Goal: Transaction & Acquisition: Purchase product/service

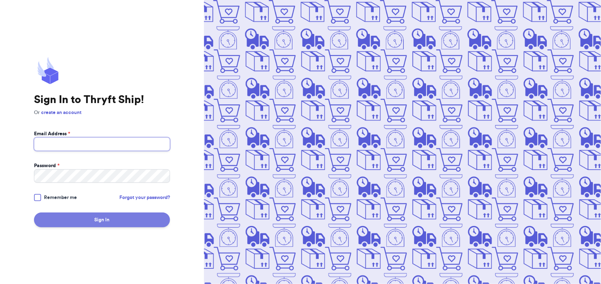
type input "[EMAIL_ADDRESS][DOMAIN_NAME]"
click at [140, 224] on button "Sign In" at bounding box center [102, 220] width 136 height 15
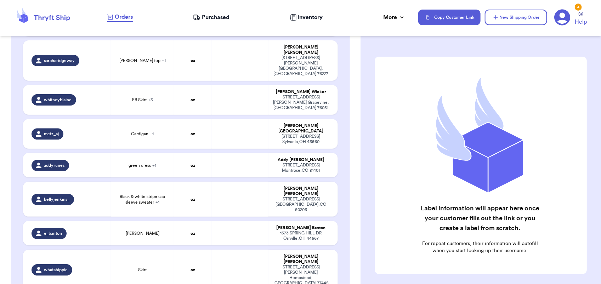
scroll to position [493, 0]
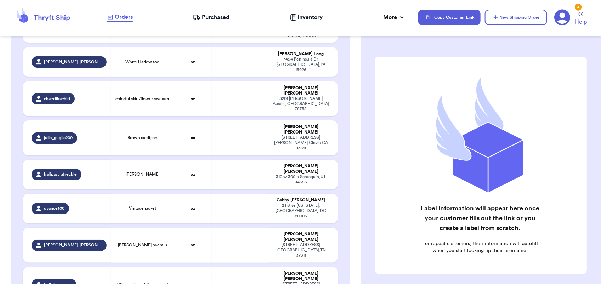
click at [242, 267] on td at bounding box center [240, 284] width 57 height 35
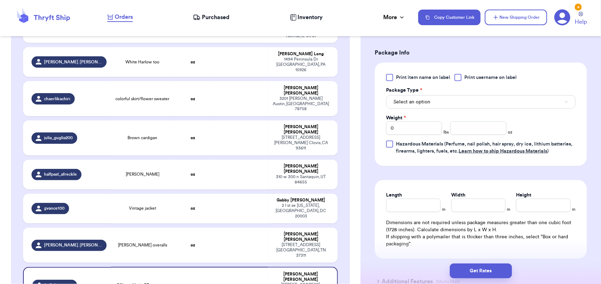
scroll to position [293, 0]
click at [440, 104] on button "Select an option" at bounding box center [481, 101] width 190 height 13
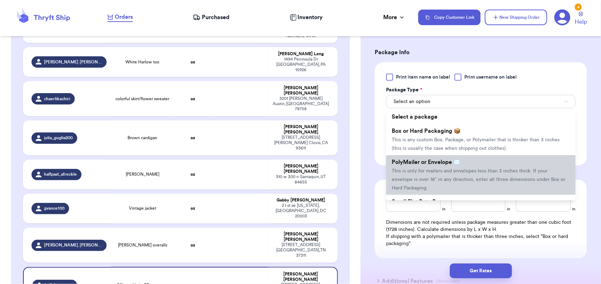
click at [444, 165] on span "PolyMailer or Envelope ✉️" at bounding box center [426, 162] width 69 height 6
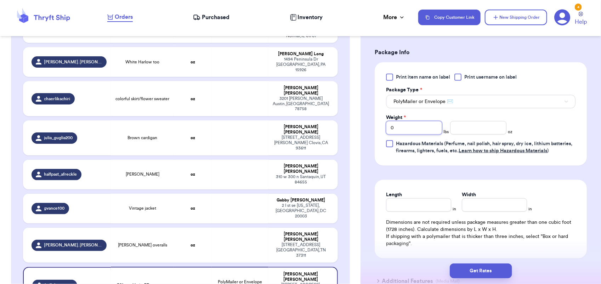
click at [397, 132] on input "0" at bounding box center [414, 127] width 56 height 13
type input "1"
type input "10"
click at [483, 273] on button "Get Rates" at bounding box center [481, 271] width 62 height 15
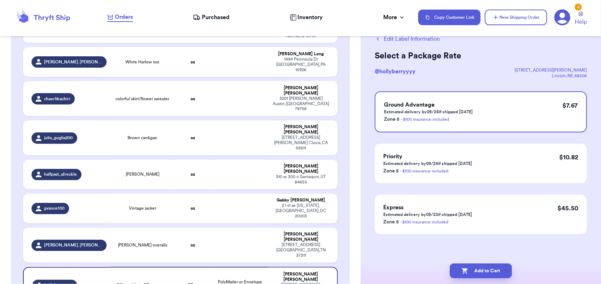
scroll to position [0, 0]
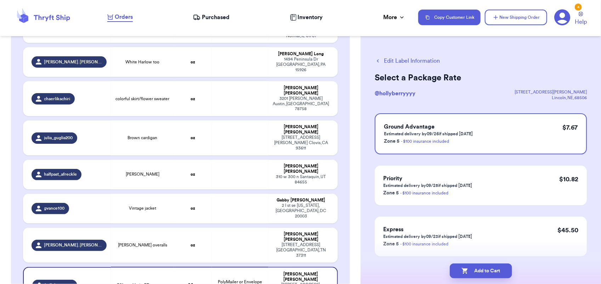
click at [483, 273] on button "Add to Cart" at bounding box center [481, 271] width 62 height 15
checkbox input "true"
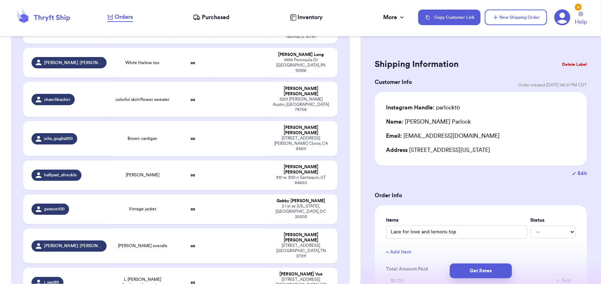
type input "EB Skirt"
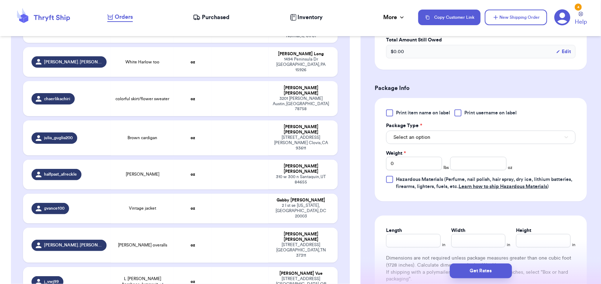
scroll to position [343, 0]
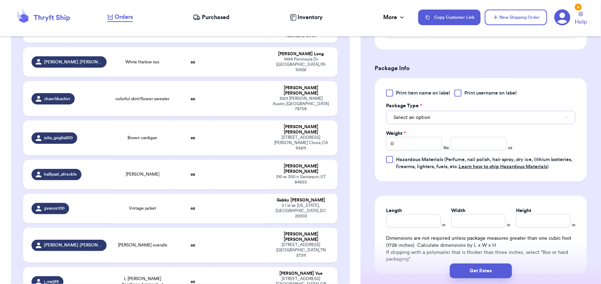
click at [459, 124] on button "Select an option" at bounding box center [481, 117] width 190 height 13
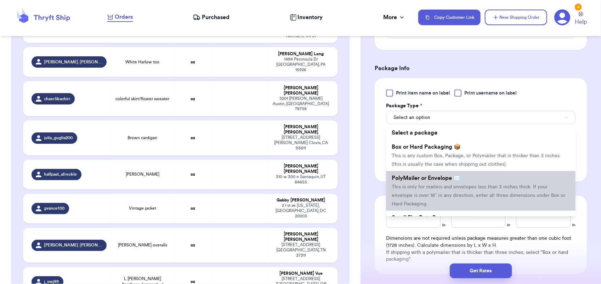
click at [453, 177] on span "PolyMailer or Envelope ✉️" at bounding box center [426, 178] width 69 height 6
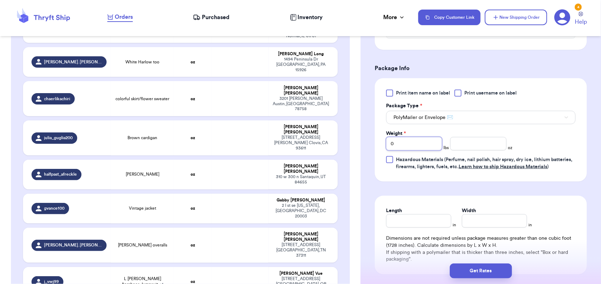
click at [410, 144] on input "0" at bounding box center [414, 143] width 56 height 13
type input "3"
type input "0"
click at [490, 269] on button "Get Rates" at bounding box center [481, 271] width 62 height 15
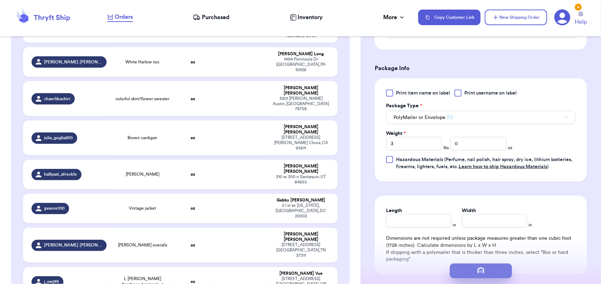
scroll to position [0, 0]
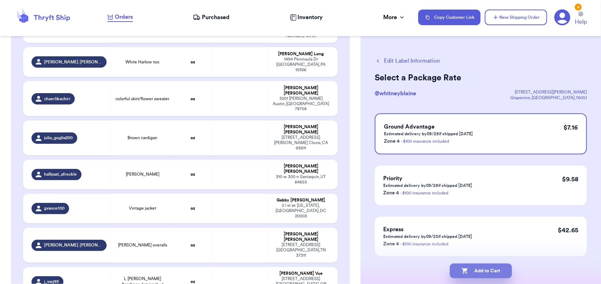
click at [490, 269] on button "Add to Cart" at bounding box center [481, 271] width 62 height 15
checkbox input "true"
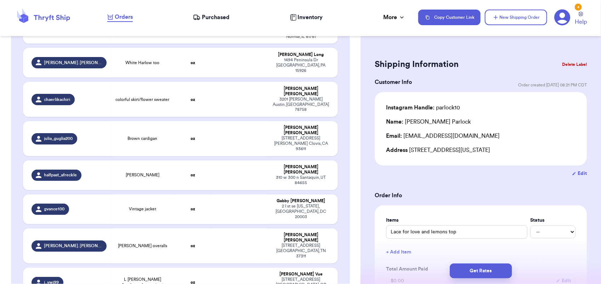
type input "[PERSON_NAME] top"
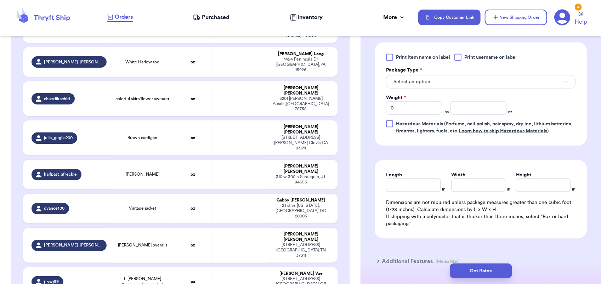
scroll to position [337, 0]
click at [438, 76] on button "Select an option" at bounding box center [481, 80] width 190 height 13
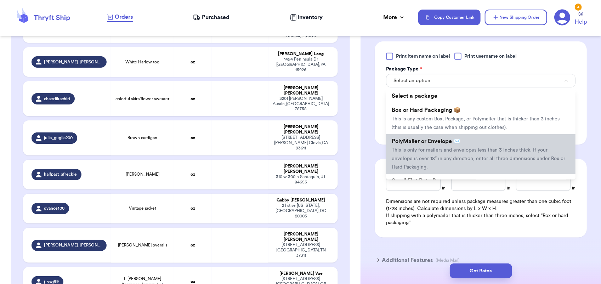
click at [439, 159] on span "This is only for mailers and envelopes less than 3 inches thick. If your envelo…" at bounding box center [479, 159] width 174 height 22
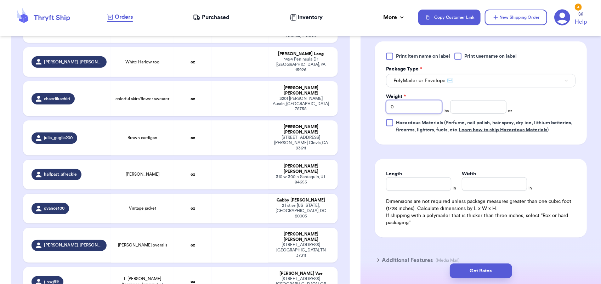
click at [404, 107] on input "0" at bounding box center [414, 106] width 56 height 13
type input "1"
click at [495, 267] on button "Get Rates" at bounding box center [481, 271] width 62 height 15
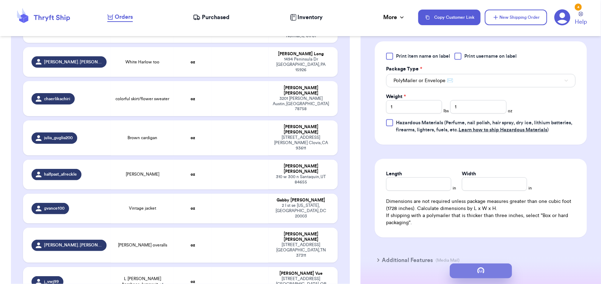
scroll to position [0, 0]
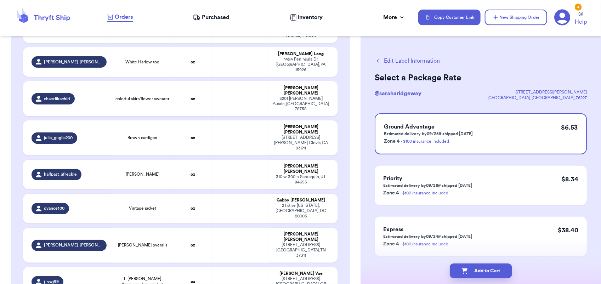
click at [495, 267] on button "Add to Cart" at bounding box center [481, 271] width 62 height 15
checkbox input "true"
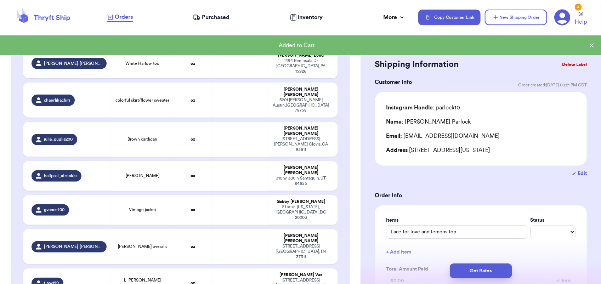
scroll to position [493, 0]
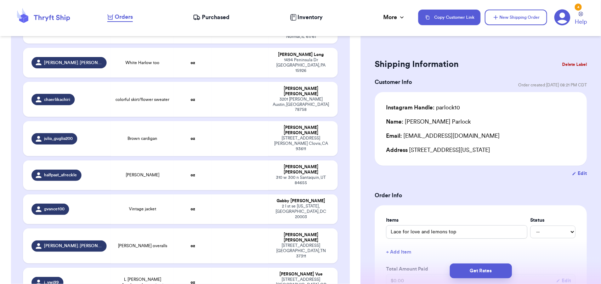
type input "green dress"
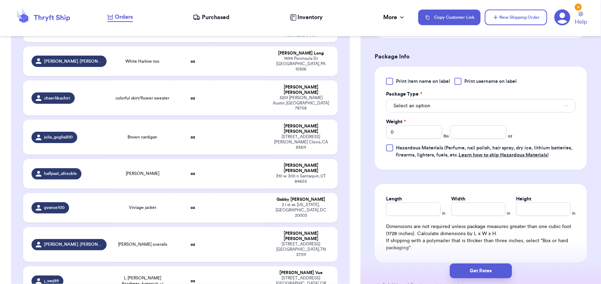
scroll to position [312, 0]
click at [439, 109] on button "Select an option" at bounding box center [481, 105] width 190 height 13
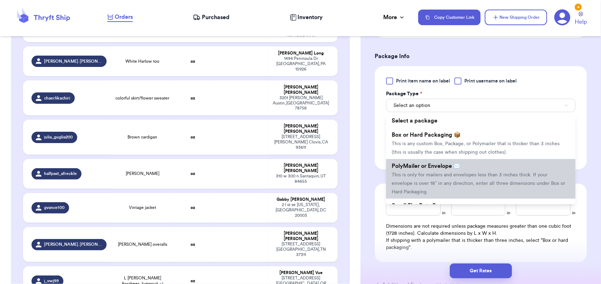
click at [440, 164] on span "PolyMailer or Envelope ✉️" at bounding box center [426, 166] width 69 height 6
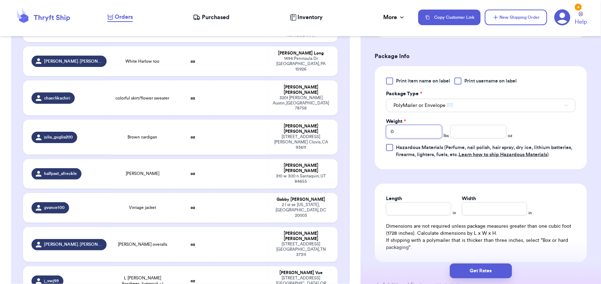
click at [406, 132] on input "0" at bounding box center [414, 131] width 56 height 13
type input "1"
type input "8"
click at [488, 266] on button "Get Rates" at bounding box center [481, 271] width 62 height 15
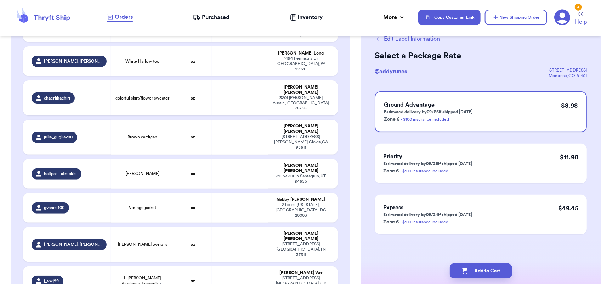
scroll to position [0, 0]
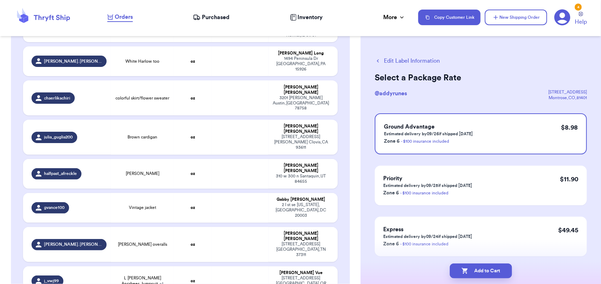
click at [488, 266] on button "Add to Cart" at bounding box center [481, 271] width 62 height 15
checkbox input "true"
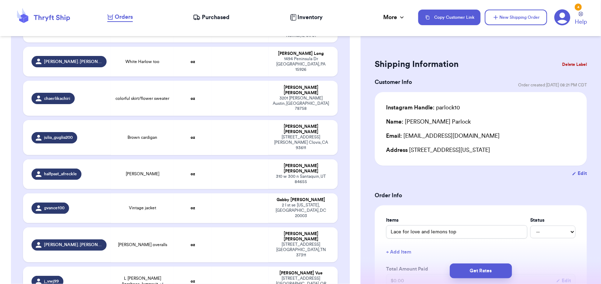
click at [269, 267] on td "[PERSON_NAME] [STREET_ADDRESS]" at bounding box center [303, 282] width 69 height 30
type input "L [PERSON_NAME] Anrabees Jumpsuit"
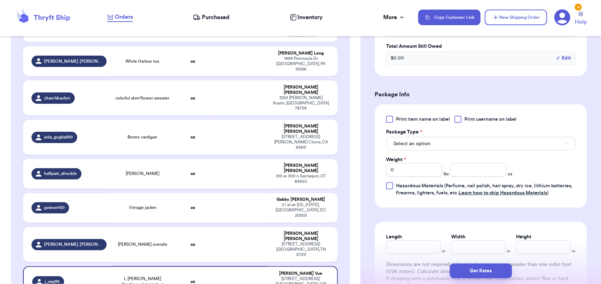
scroll to position [275, 0]
click at [436, 143] on button "Select an option" at bounding box center [481, 142] width 190 height 13
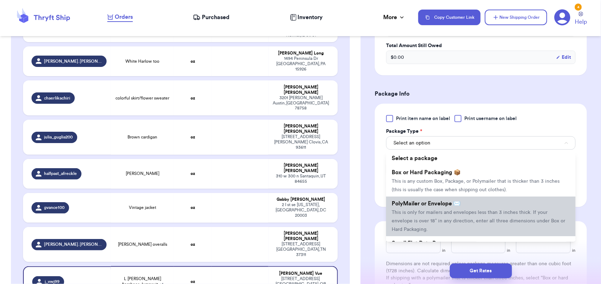
click at [438, 202] on span "PolyMailer or Envelope ✉️" at bounding box center [426, 204] width 69 height 6
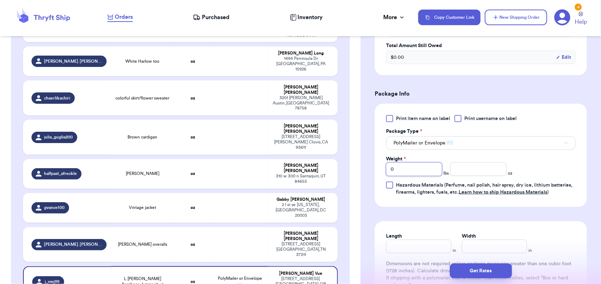
click at [397, 172] on input "0" at bounding box center [414, 169] width 56 height 13
type input "1"
type input "15"
click at [486, 269] on button "Get Rates" at bounding box center [481, 271] width 62 height 15
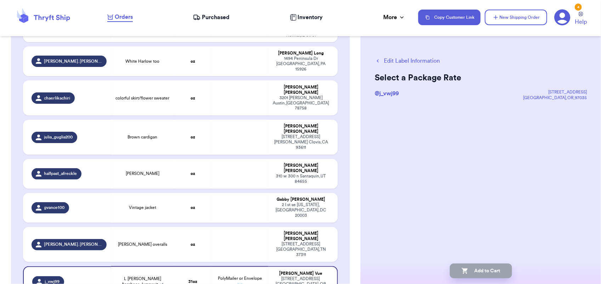
scroll to position [0, 0]
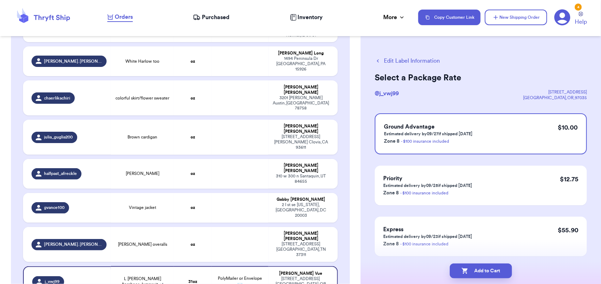
click at [486, 269] on button "Add to Cart" at bounding box center [481, 271] width 62 height 15
checkbox input "true"
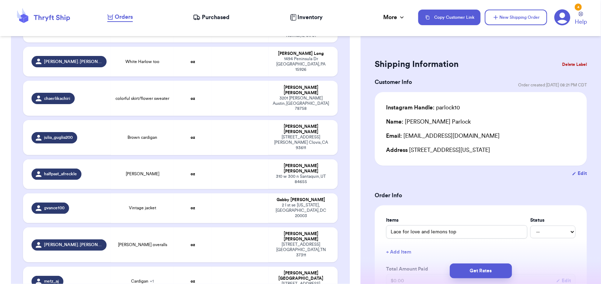
type input "Skirt"
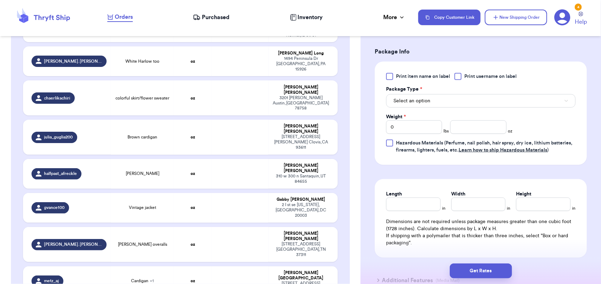
scroll to position [294, 0]
click at [434, 105] on button "Select an option" at bounding box center [481, 100] width 190 height 13
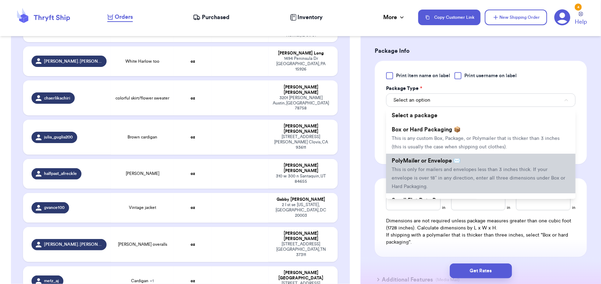
click at [442, 165] on li "PolyMailer or Envelope ✉️ This is only for mailers and envelopes less than 3 in…" at bounding box center [481, 174] width 190 height 40
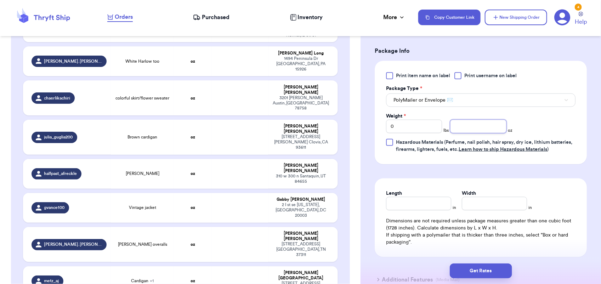
click at [495, 126] on input "number" at bounding box center [478, 126] width 56 height 13
type input "7"
click at [484, 271] on button "Get Rates" at bounding box center [481, 271] width 62 height 15
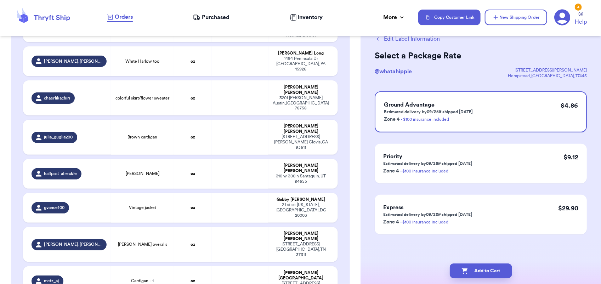
scroll to position [0, 0]
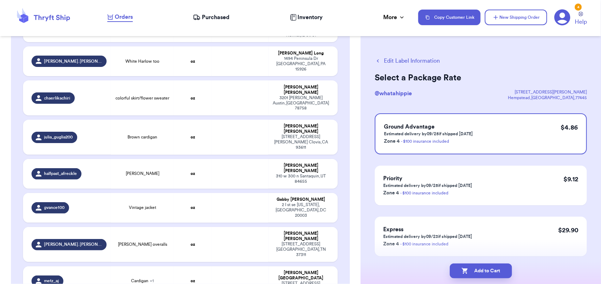
click at [484, 271] on button "Add to Cart" at bounding box center [481, 271] width 62 height 15
checkbox input "true"
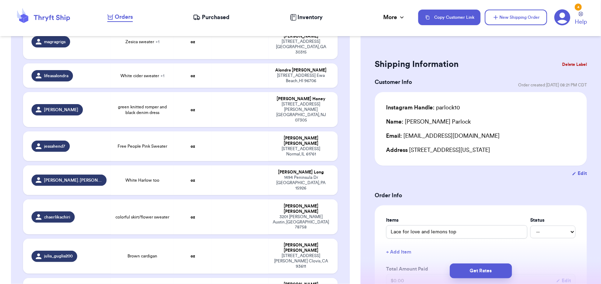
scroll to position [376, 0]
type input "Cardigan"
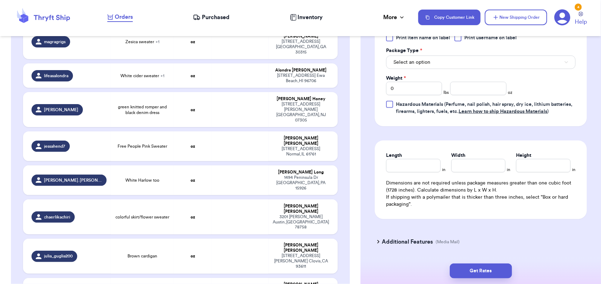
scroll to position [353, 0]
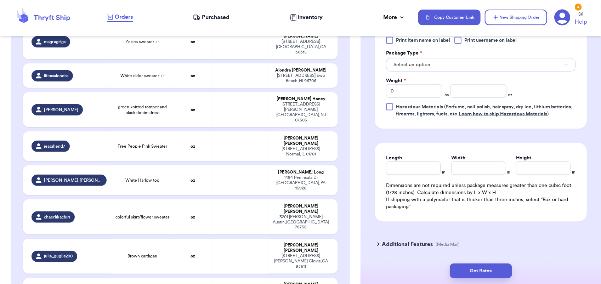
click at [439, 68] on button "Select an option" at bounding box center [481, 64] width 190 height 13
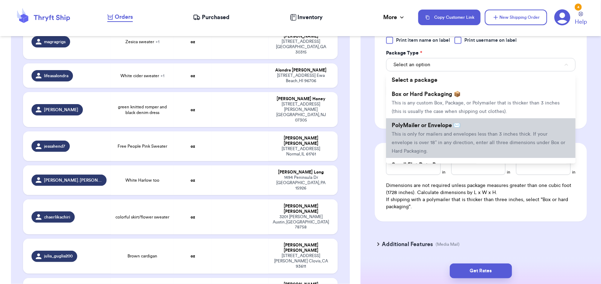
click at [442, 135] on span "This is only for mailers and envelopes less than 3 inches thick. If your envelo…" at bounding box center [479, 143] width 174 height 22
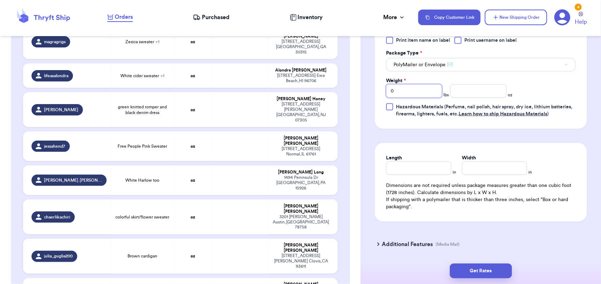
click at [405, 96] on input "0" at bounding box center [414, 90] width 56 height 13
type input "1"
type input "0"
click at [475, 272] on button "Get Rates" at bounding box center [481, 271] width 62 height 15
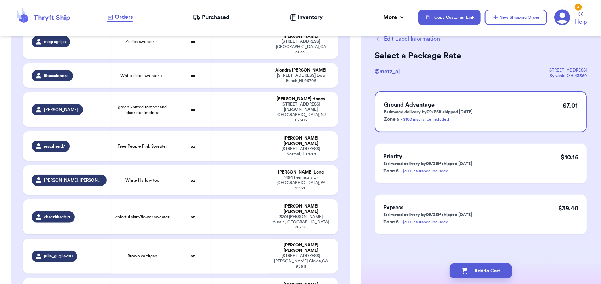
scroll to position [0, 0]
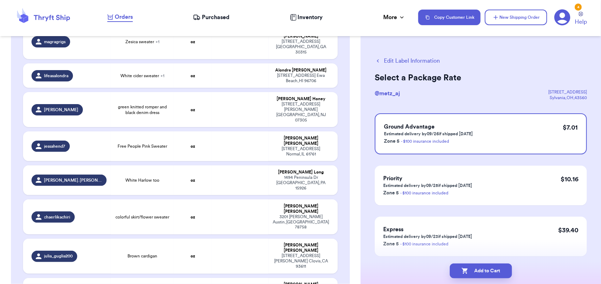
click at [475, 272] on button "Add to Cart" at bounding box center [481, 271] width 62 height 15
checkbox input "true"
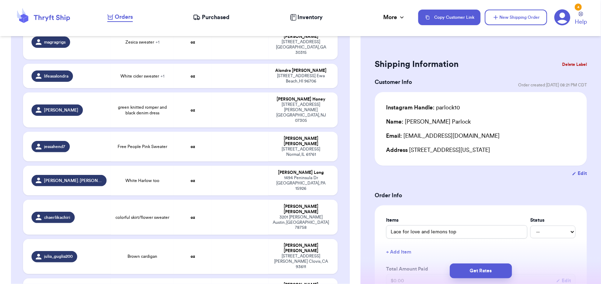
type input "Black & white stripe cap sleeve sweater"
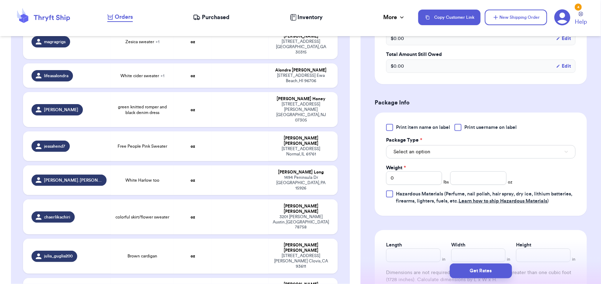
scroll to position [270, 0]
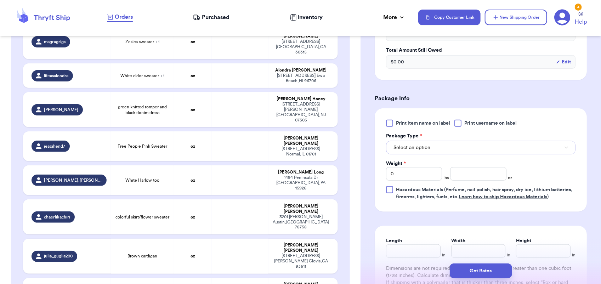
click at [413, 146] on span "Select an option" at bounding box center [412, 147] width 37 height 7
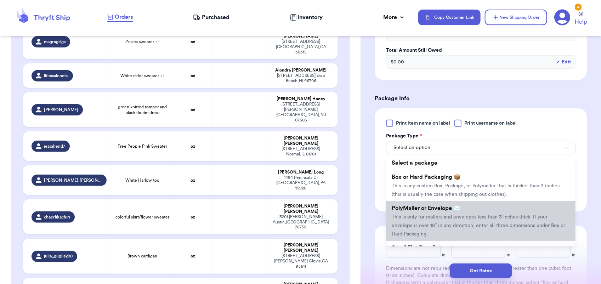
click at [426, 207] on span "PolyMailer or Envelope ✉️" at bounding box center [426, 208] width 69 height 6
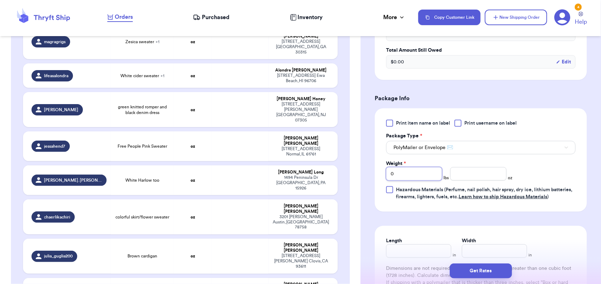
click at [408, 176] on input "0" at bounding box center [414, 173] width 56 height 13
type input "1"
type input "2"
click at [482, 272] on button "Get Rates" at bounding box center [481, 271] width 62 height 15
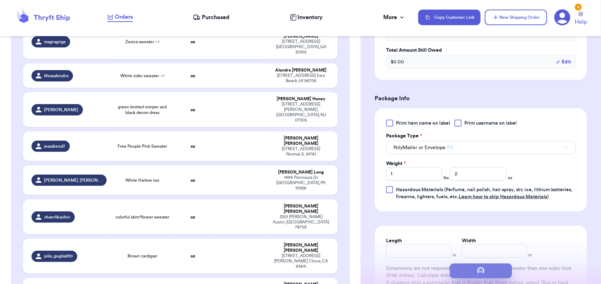
scroll to position [0, 0]
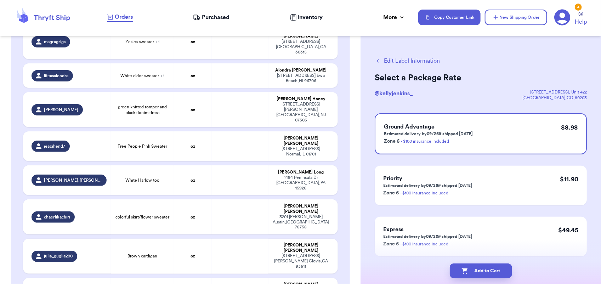
click at [482, 272] on button "Add to Cart" at bounding box center [481, 271] width 62 height 15
checkbox input "true"
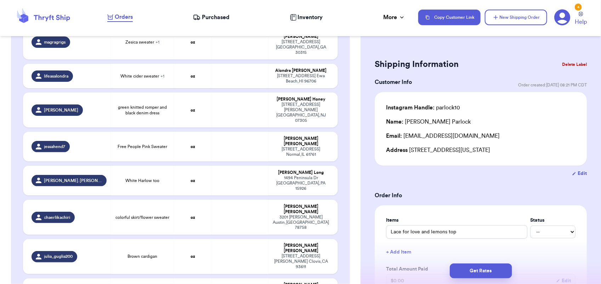
type input "[PERSON_NAME]"
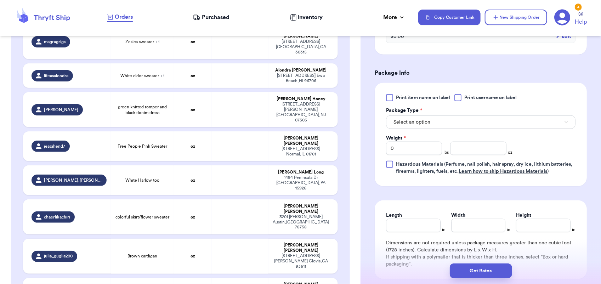
scroll to position [274, 0]
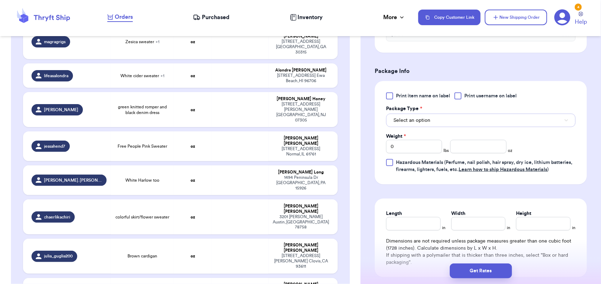
click at [437, 126] on button "Select an option" at bounding box center [481, 120] width 190 height 13
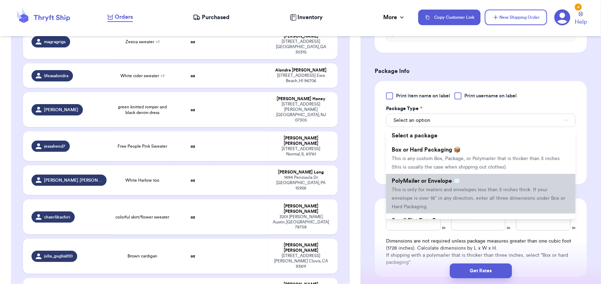
click at [433, 202] on li "PolyMailer or Envelope ✉️ This is only for mailers and envelopes less than 3 in…" at bounding box center [481, 194] width 190 height 40
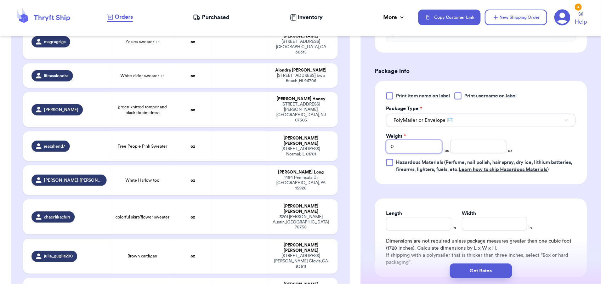
click at [416, 144] on input "0" at bounding box center [414, 146] width 56 height 13
type input "1"
click at [466, 270] on button "Get Rates" at bounding box center [481, 271] width 62 height 15
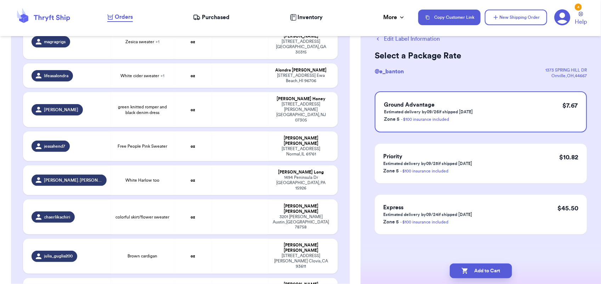
scroll to position [0, 0]
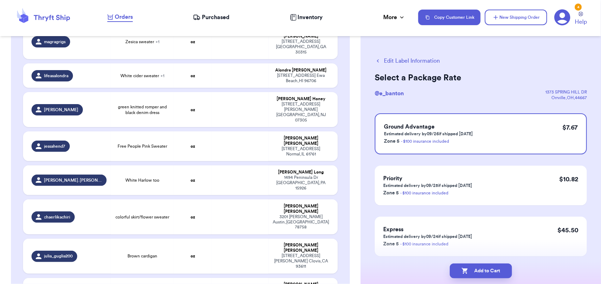
click at [466, 270] on icon "button" at bounding box center [465, 271] width 6 height 6
checkbox input "true"
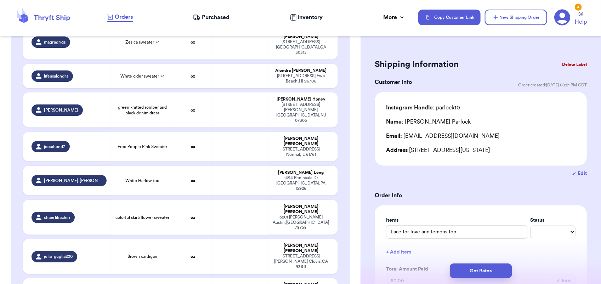
drag, startPoint x: 251, startPoint y: 259, endPoint x: 227, endPoint y: 255, distance: 24.5
type input "black lace top"
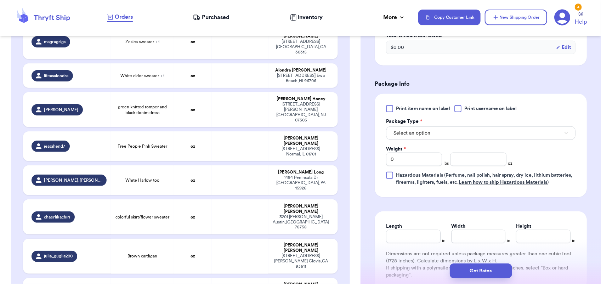
scroll to position [300, 0]
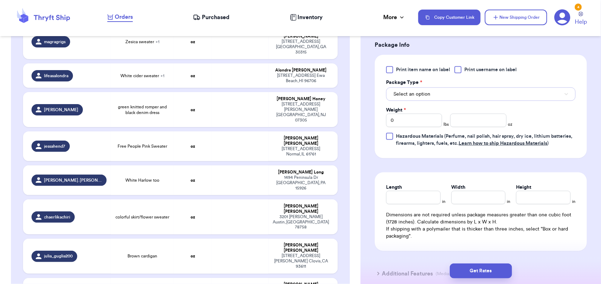
click at [431, 95] on button "Select an option" at bounding box center [481, 94] width 190 height 13
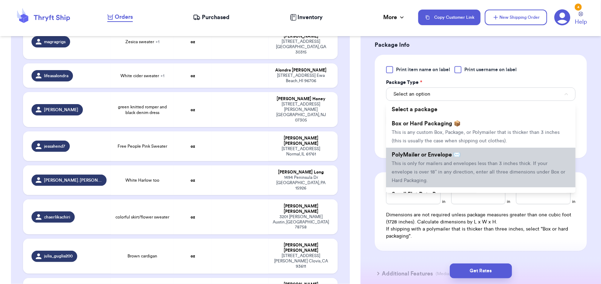
click at [428, 169] on li "PolyMailer or Envelope ✉️ This is only for mailers and envelopes less than 3 in…" at bounding box center [481, 168] width 190 height 40
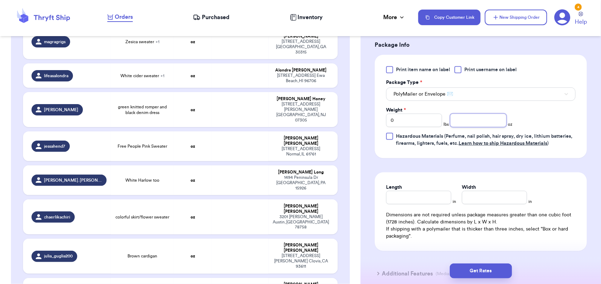
click at [459, 122] on input "number" at bounding box center [478, 120] width 56 height 13
type input "12"
click at [485, 269] on button "Get Rates" at bounding box center [481, 271] width 62 height 15
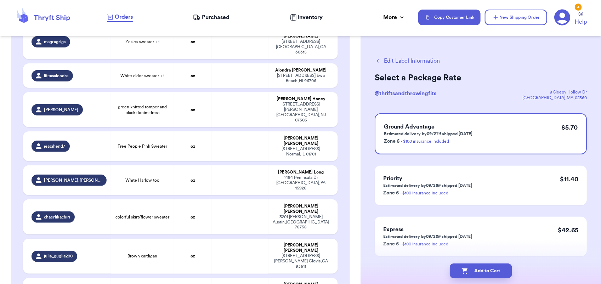
click at [485, 269] on button "Add to Cart" at bounding box center [481, 271] width 62 height 15
checkbox input "true"
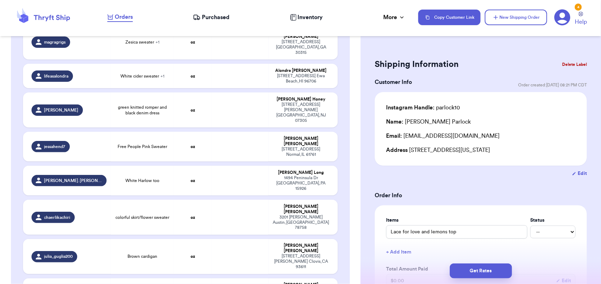
type input "[PERSON_NAME] overalls"
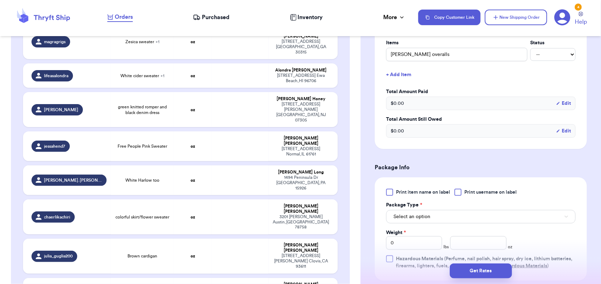
scroll to position [234, 0]
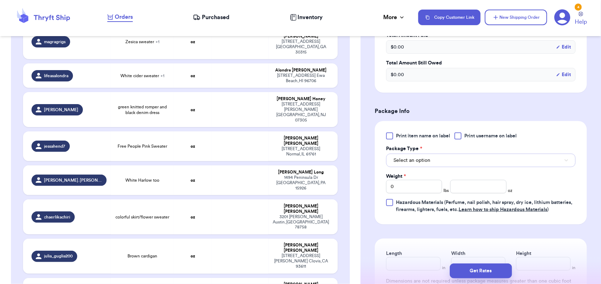
click at [433, 156] on button "Select an option" at bounding box center [481, 160] width 190 height 13
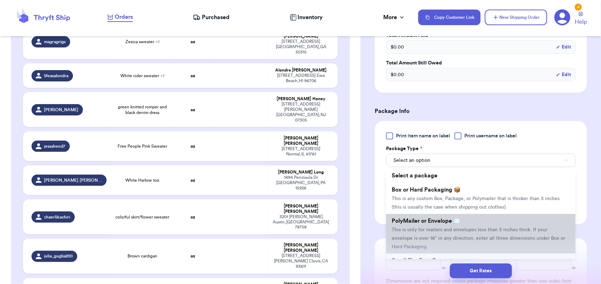
click at [440, 226] on li "PolyMailer or Envelope ✉️ This is only for mailers and envelopes less than 3 in…" at bounding box center [481, 234] width 190 height 40
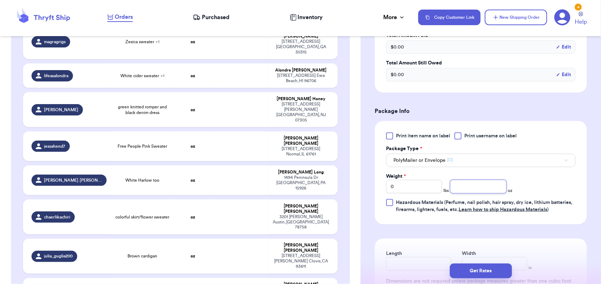
click at [462, 189] on input "number" at bounding box center [478, 186] width 56 height 13
type input "15"
click at [498, 271] on button "Get Rates" at bounding box center [481, 271] width 62 height 15
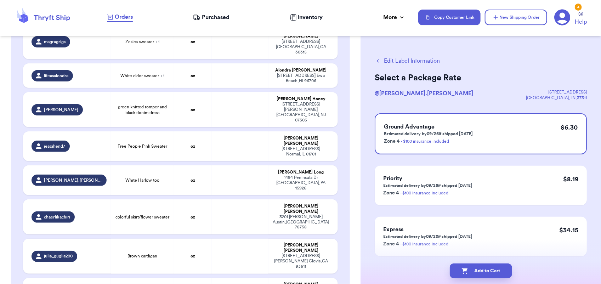
click at [498, 271] on button "Add to Cart" at bounding box center [481, 271] width 62 height 15
checkbox input "true"
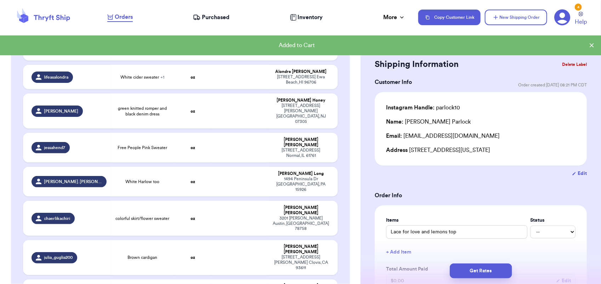
scroll to position [376, 0]
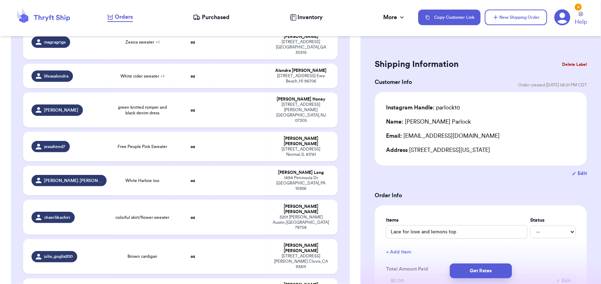
type input "Freep orange long sleeve"
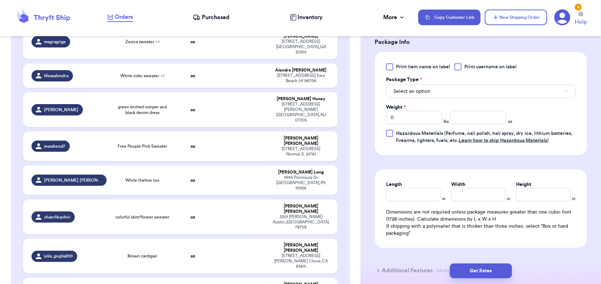
scroll to position [348, 0]
click at [436, 88] on button "Select an option" at bounding box center [481, 90] width 190 height 13
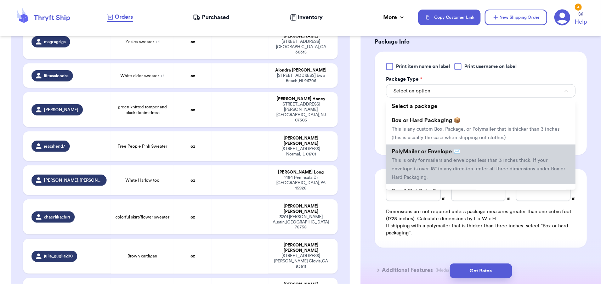
click at [430, 153] on span "PolyMailer or Envelope ✉️" at bounding box center [426, 152] width 69 height 6
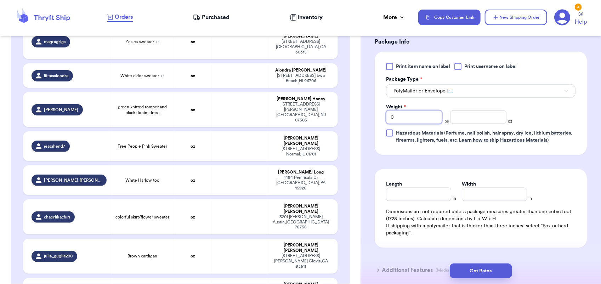
click at [407, 119] on input "0" at bounding box center [414, 117] width 56 height 13
type input "2"
type input "9"
click at [484, 264] on button "Get Rates" at bounding box center [481, 271] width 62 height 15
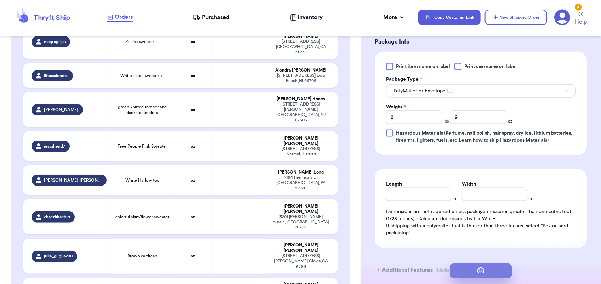
scroll to position [0, 0]
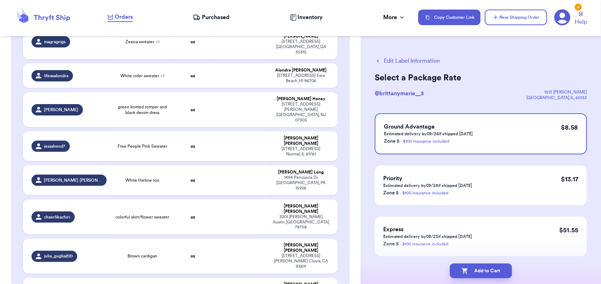
click at [484, 264] on button "Add to Cart" at bounding box center [481, 271] width 62 height 15
checkbox input "true"
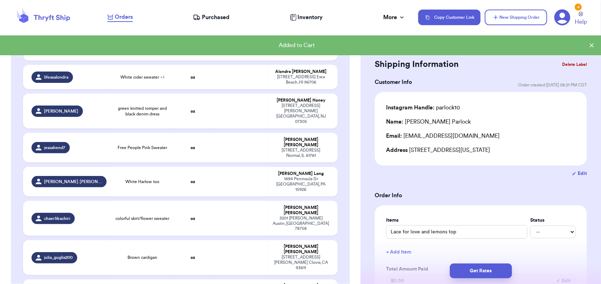
scroll to position [376, 0]
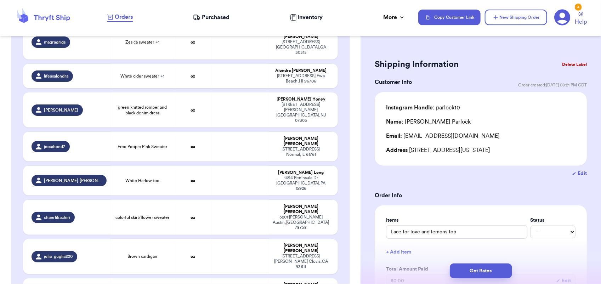
type input "Horse tee shirt (preclaim)"
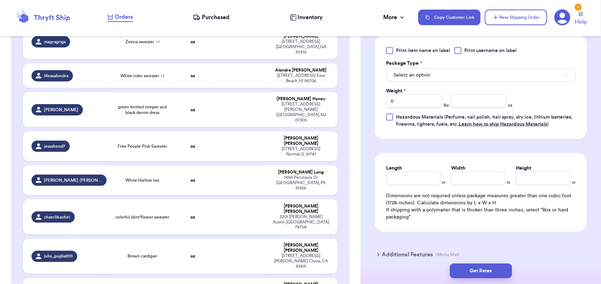
scroll to position [343, 0]
click at [436, 73] on button "Select an option" at bounding box center [481, 74] width 190 height 13
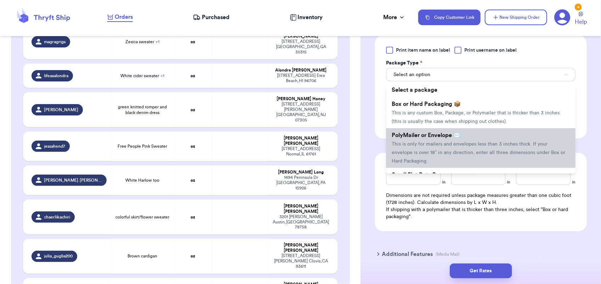
click at [437, 136] on span "PolyMailer or Envelope ✉️" at bounding box center [426, 135] width 69 height 6
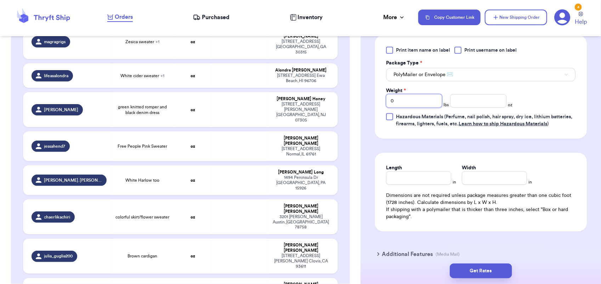
click at [410, 102] on input "0" at bounding box center [414, 100] width 56 height 13
type input "1"
type input "5"
click at [490, 268] on button "Get Rates" at bounding box center [481, 271] width 62 height 15
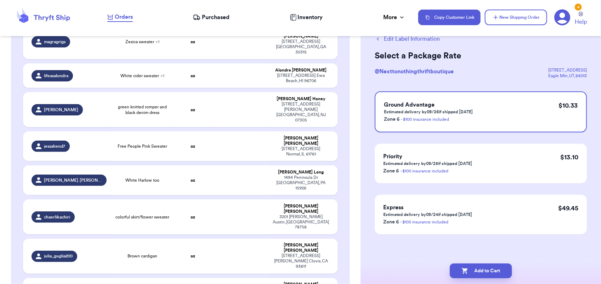
scroll to position [0, 0]
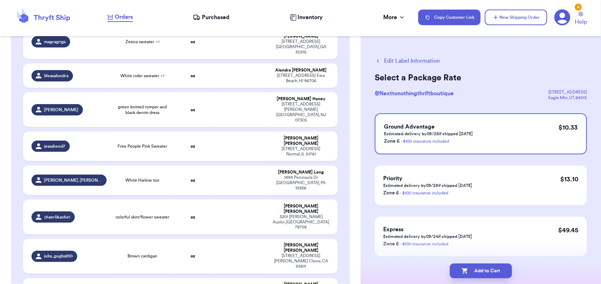
click at [490, 268] on button "Add to Cart" at bounding box center [481, 271] width 62 height 15
checkbox input "true"
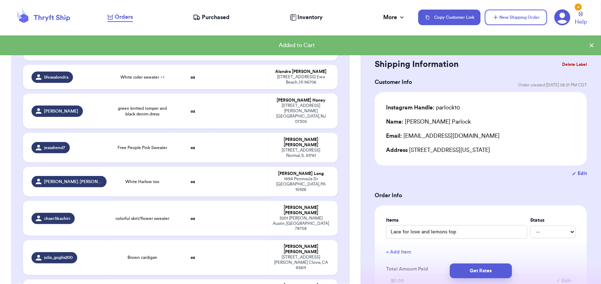
scroll to position [376, 0]
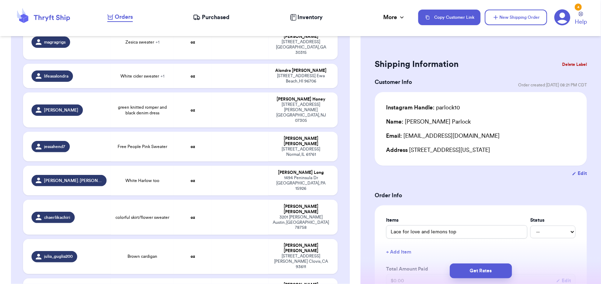
type input "Dooney white leather wallet"
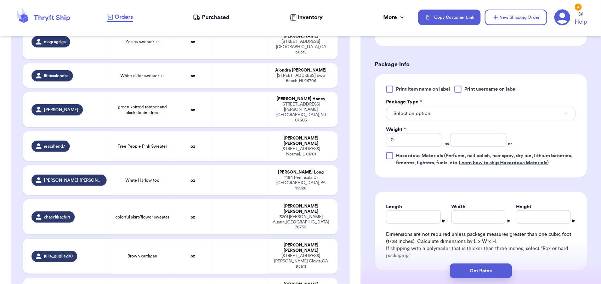
scroll to position [281, 0]
click at [430, 111] on span "Select an option" at bounding box center [412, 113] width 37 height 7
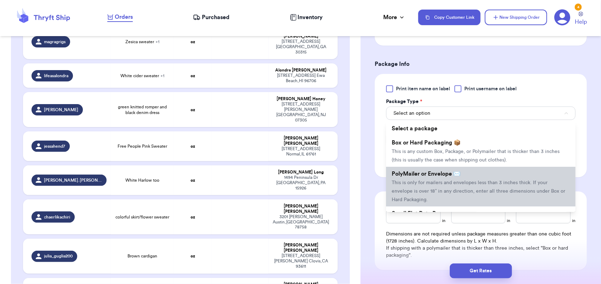
click at [420, 172] on span "PolyMailer or Envelope ✉️" at bounding box center [426, 174] width 69 height 6
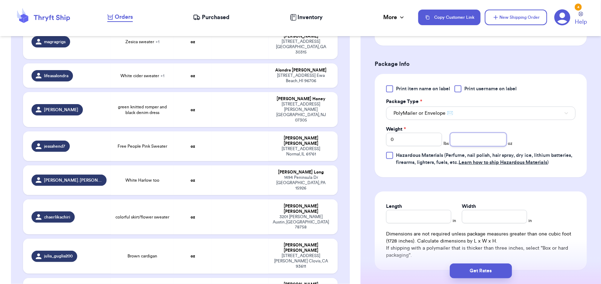
click at [463, 139] on input "number" at bounding box center [478, 139] width 56 height 13
type input "7"
click at [476, 269] on button "Get Rates" at bounding box center [481, 271] width 62 height 15
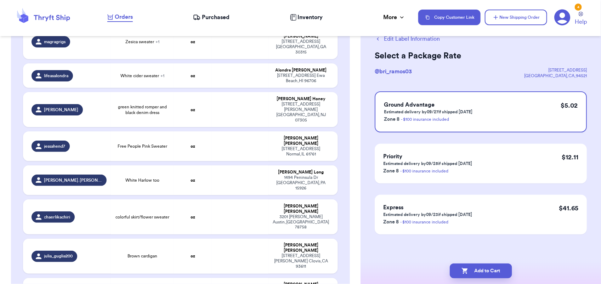
scroll to position [0, 0]
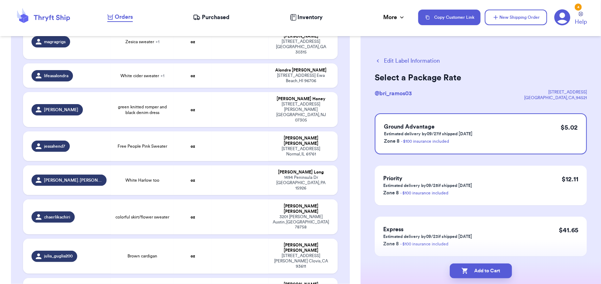
click at [476, 269] on button "Add to Cart" at bounding box center [481, 271] width 62 height 15
checkbox input "true"
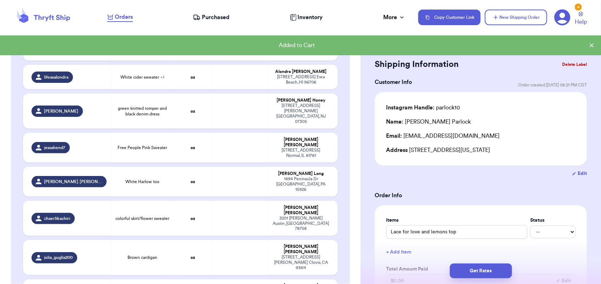
scroll to position [376, 0]
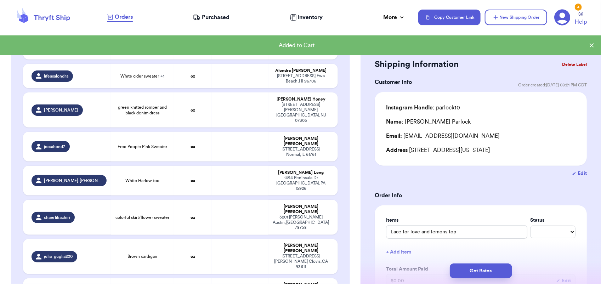
click at [476, 269] on button "Get Rates" at bounding box center [481, 271] width 62 height 15
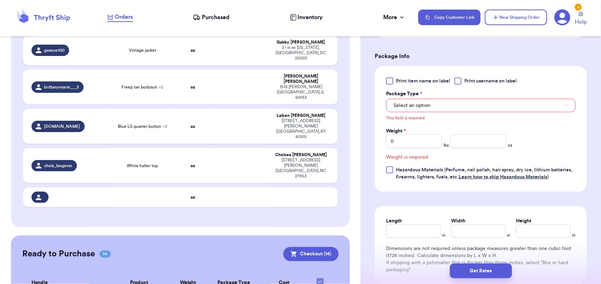
scroll to position [652, 0]
click at [312, 247] on button "Checkout ( 14 )" at bounding box center [310, 254] width 55 height 14
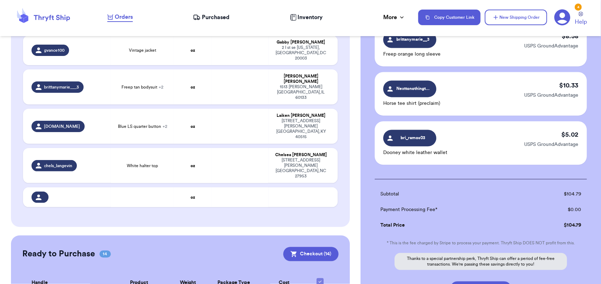
scroll to position [670, 0]
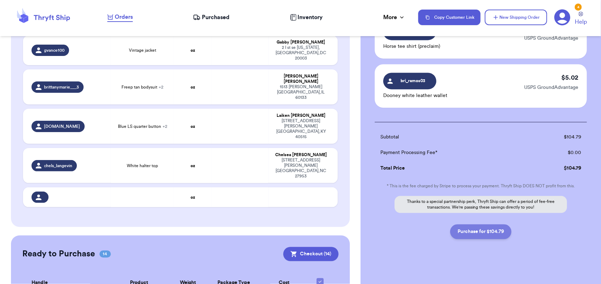
click at [481, 224] on button "Purchase for $104.79" at bounding box center [480, 231] width 61 height 15
checkbox input "false"
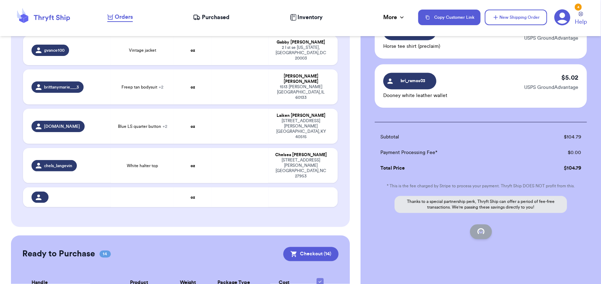
checkbox input "false"
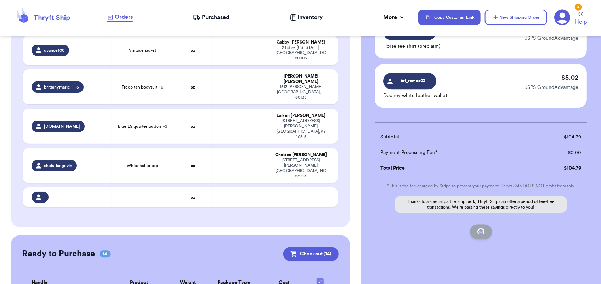
checkbox input "false"
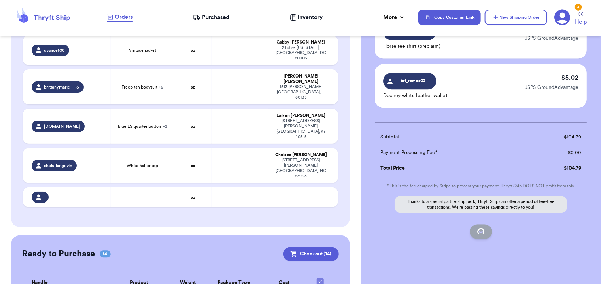
checkbox input "false"
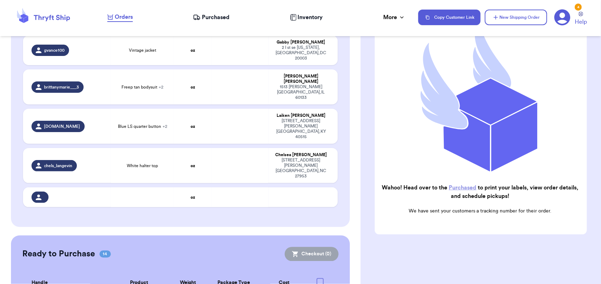
scroll to position [85, 0]
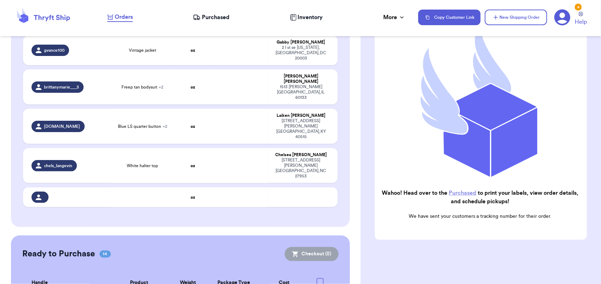
checkbox input "true"
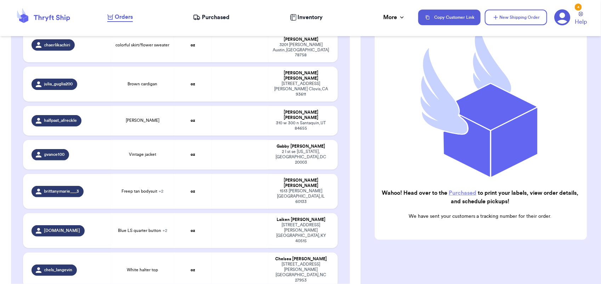
click at [476, 190] on link "Purchased" at bounding box center [463, 193] width 28 height 6
